Goal: Find specific page/section: Find specific page/section

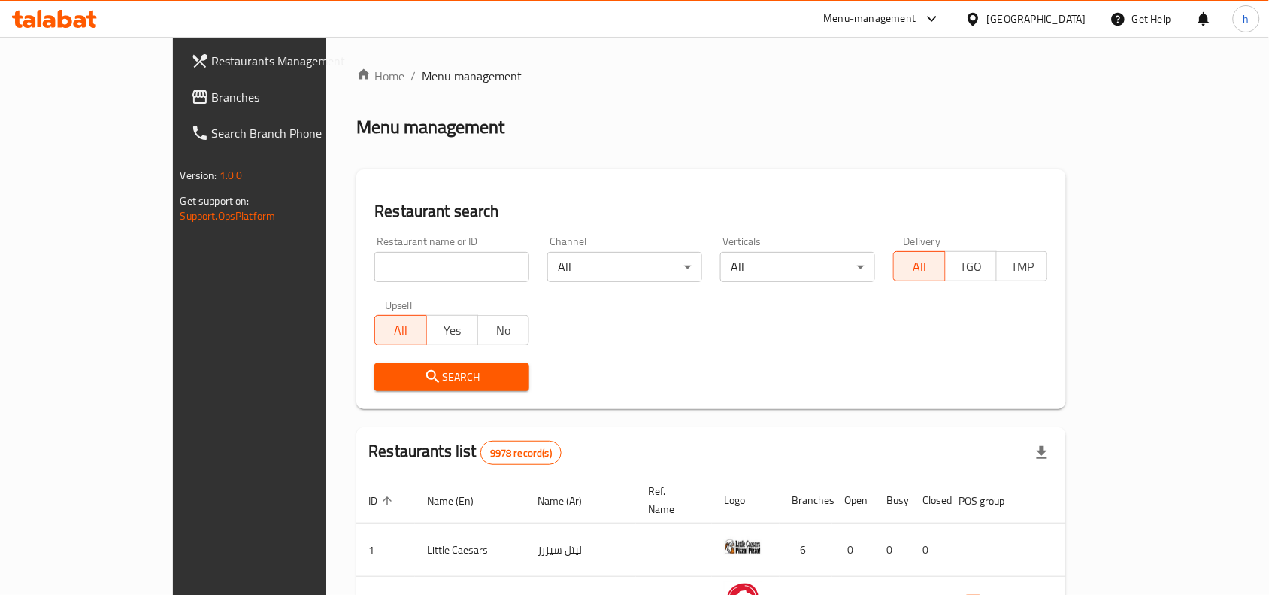
click at [179, 79] on link "Branches" at bounding box center [282, 97] width 206 height 36
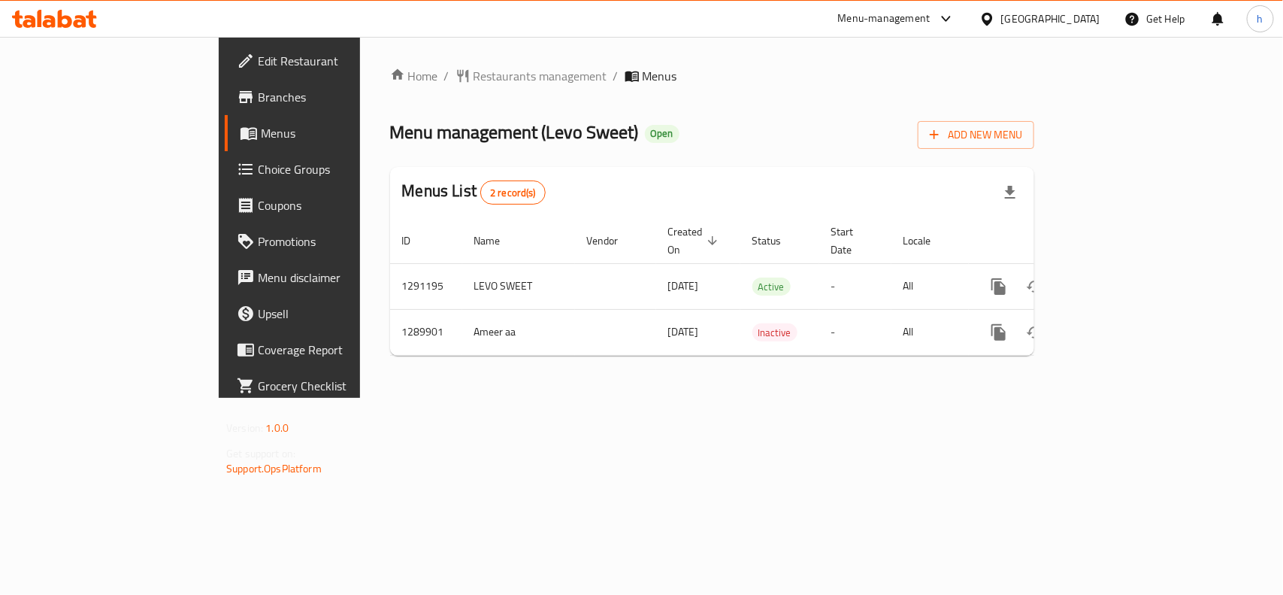
click at [992, 19] on icon at bounding box center [987, 18] width 11 height 13
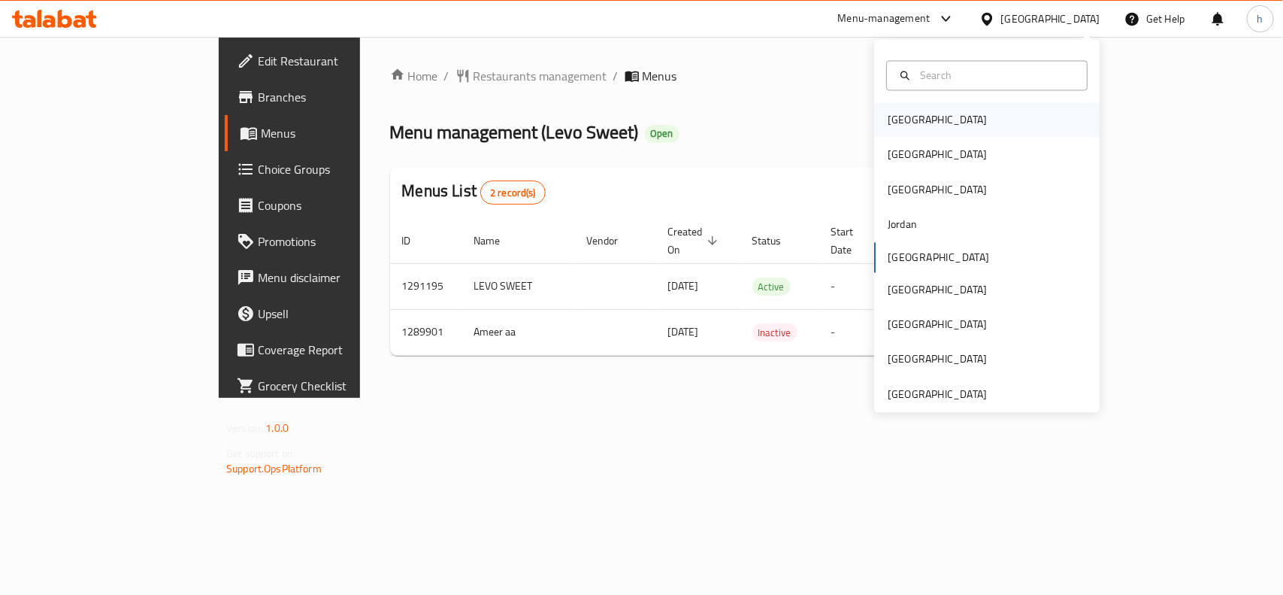
click at [891, 132] on div "Bahrain" at bounding box center [937, 120] width 123 height 35
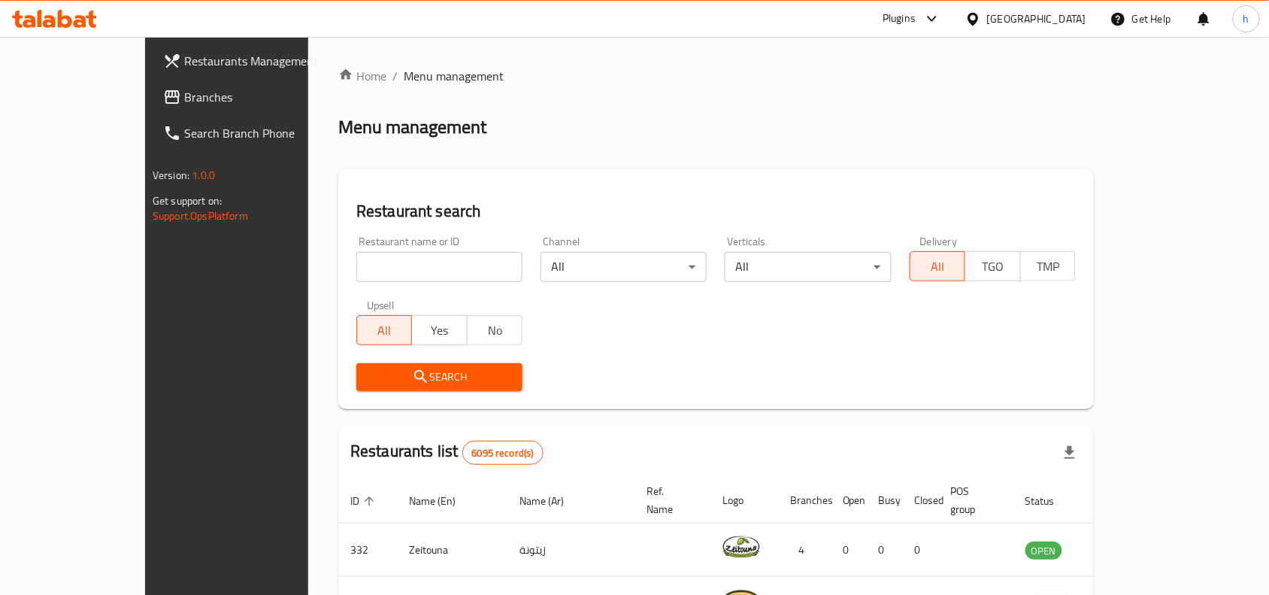
click at [184, 92] on span "Branches" at bounding box center [264, 97] width 161 height 18
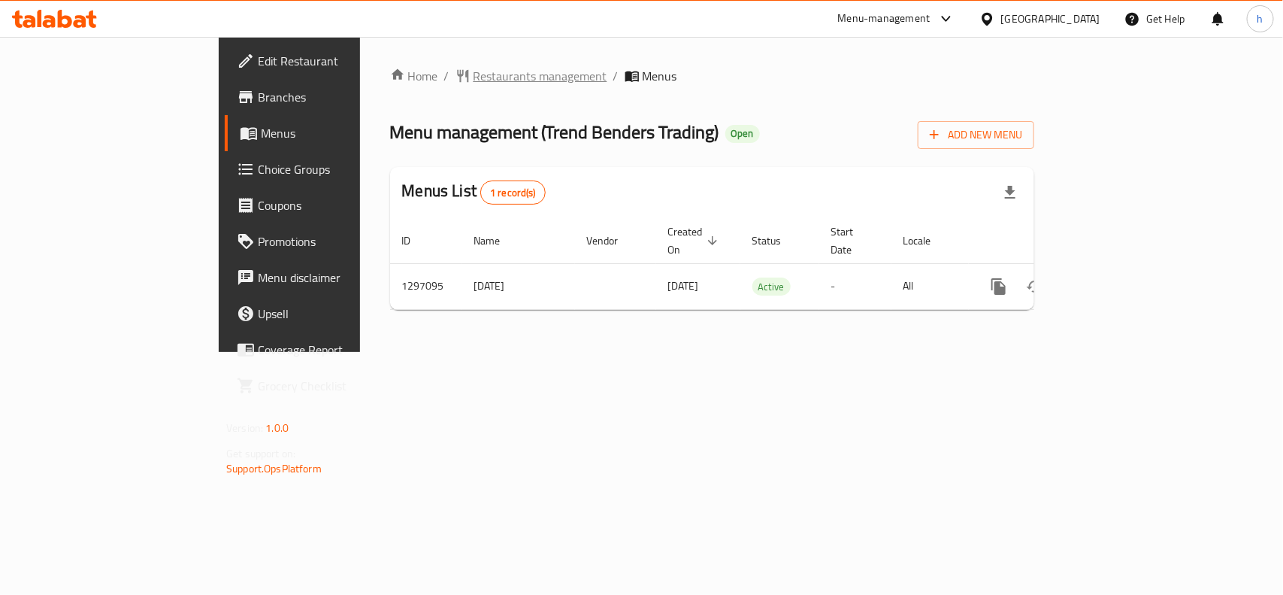
click at [474, 67] on span "Restaurants management" at bounding box center [541, 76] width 134 height 18
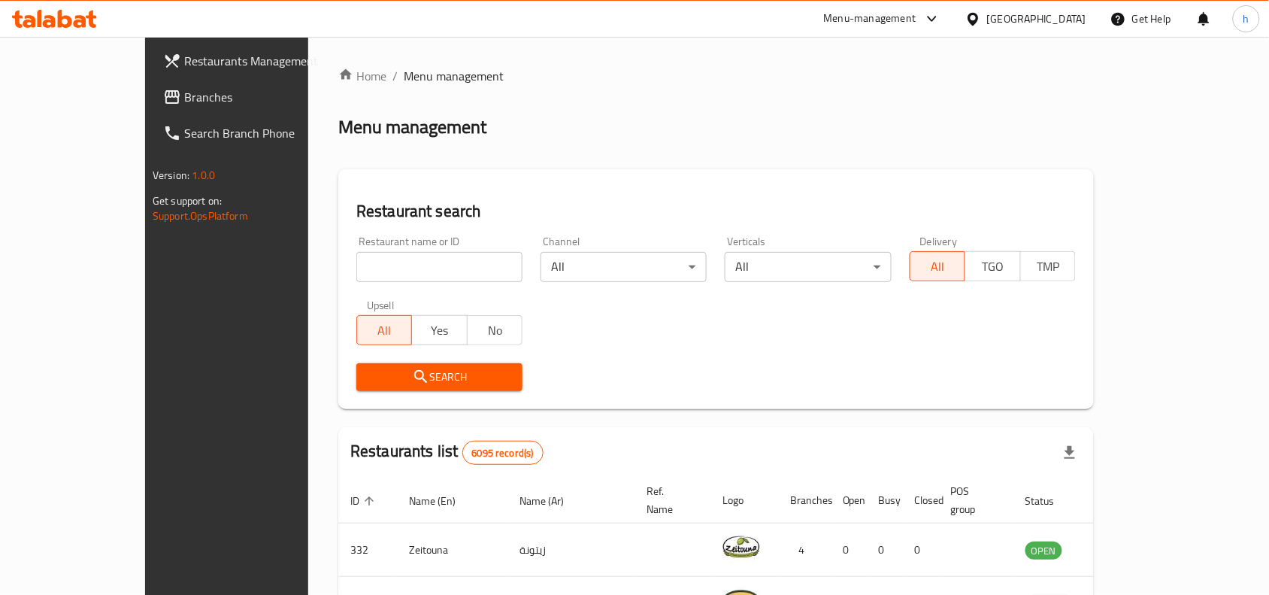
click at [184, 90] on span "Branches" at bounding box center [264, 97] width 161 height 18
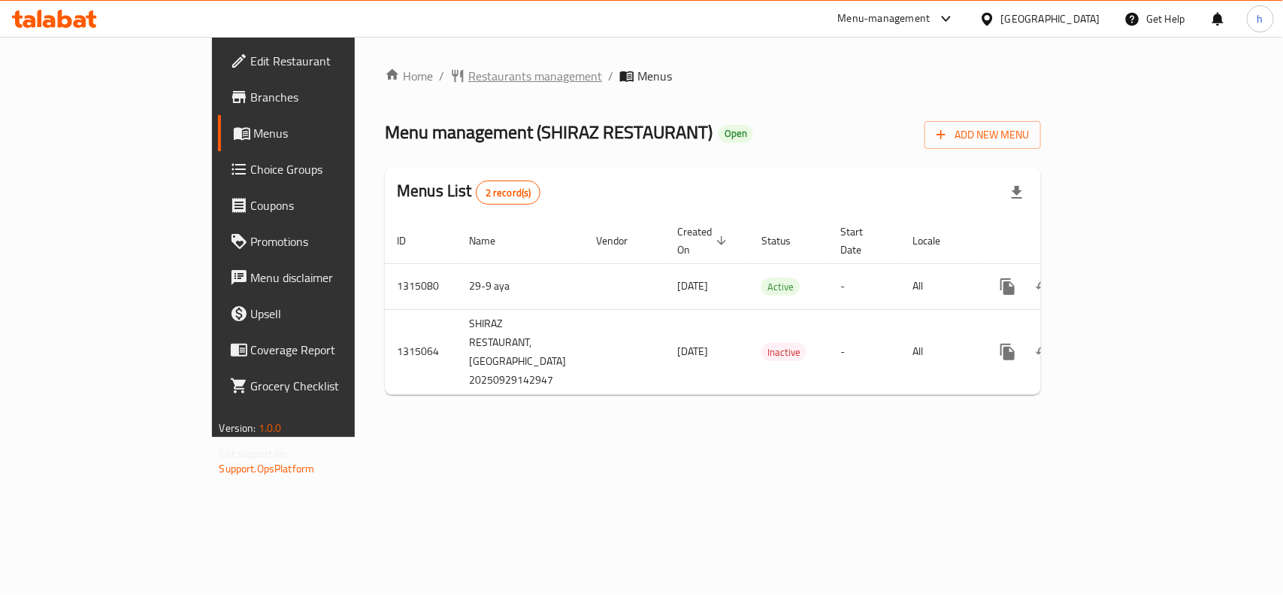
click at [468, 74] on span "Restaurants management" at bounding box center [535, 76] width 134 height 18
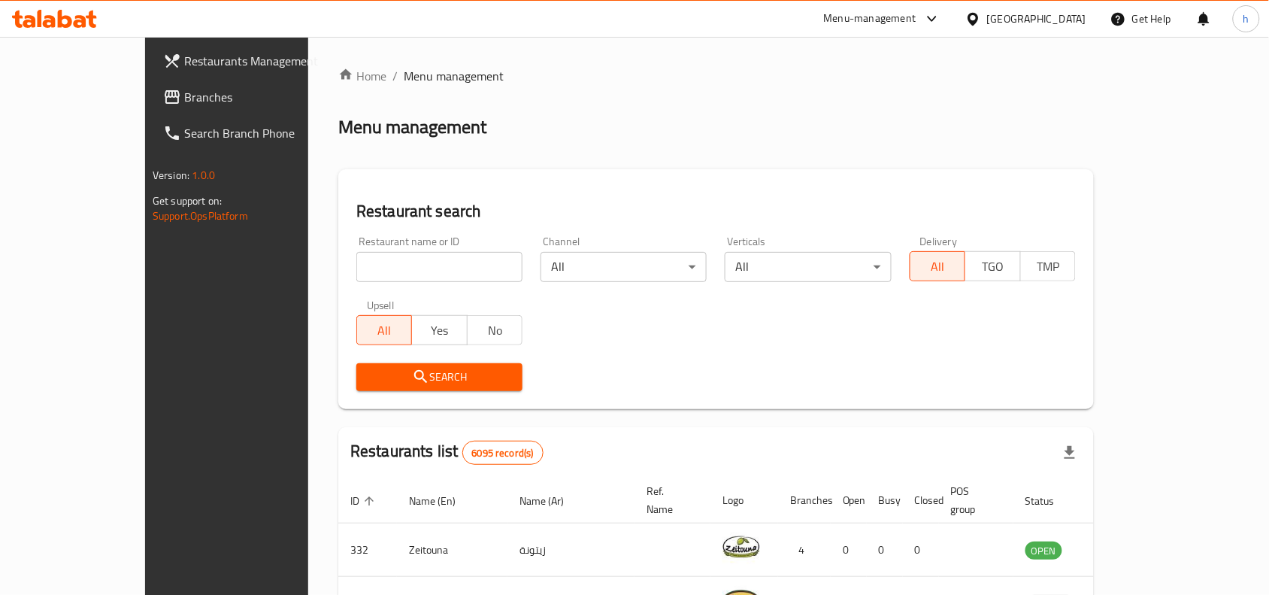
click at [184, 92] on span "Branches" at bounding box center [264, 97] width 161 height 18
